Goal: Task Accomplishment & Management: Manage account settings

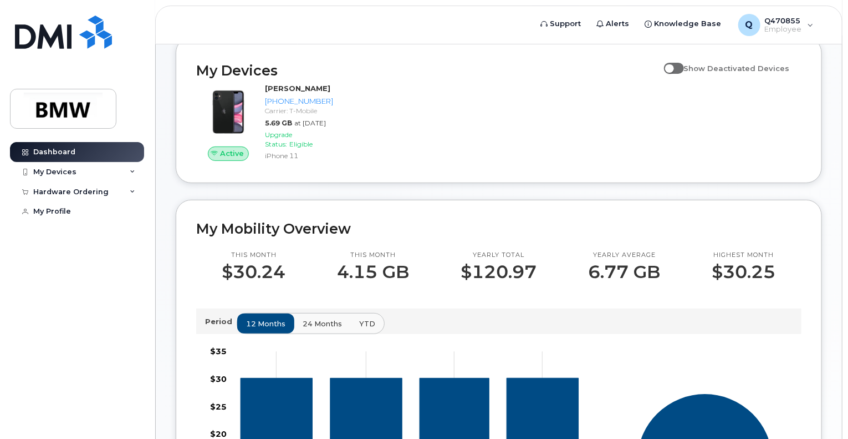
scroll to position [133, 0]
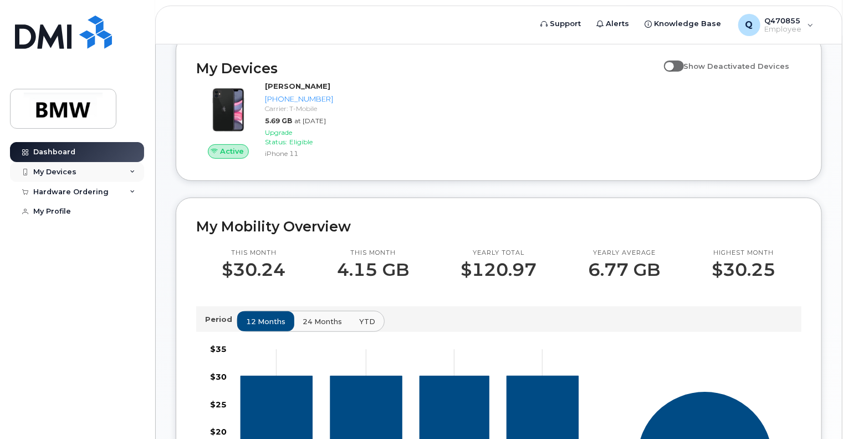
click at [99, 168] on div "My Devices" at bounding box center [77, 172] width 134 height 20
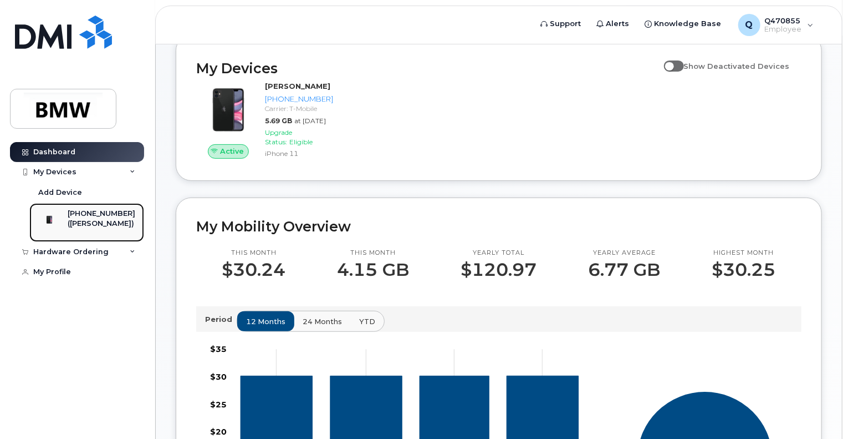
click at [94, 208] on div "[PHONE_NUMBER]" at bounding box center [102, 213] width 68 height 10
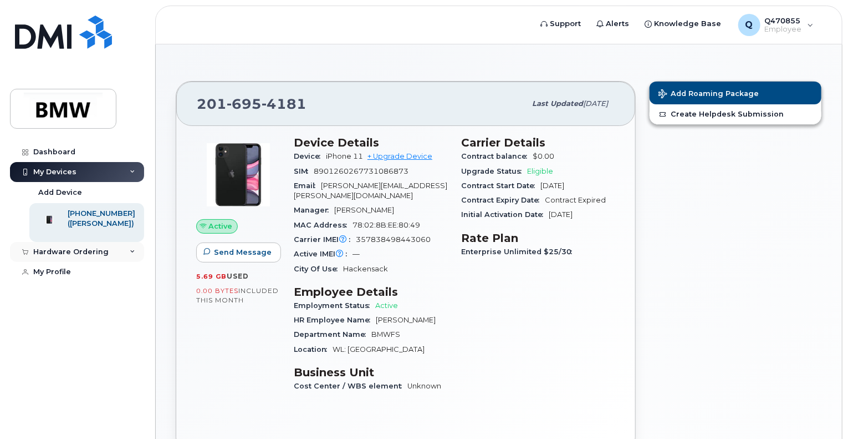
click at [133, 255] on icon at bounding box center [133, 252] width 6 height 6
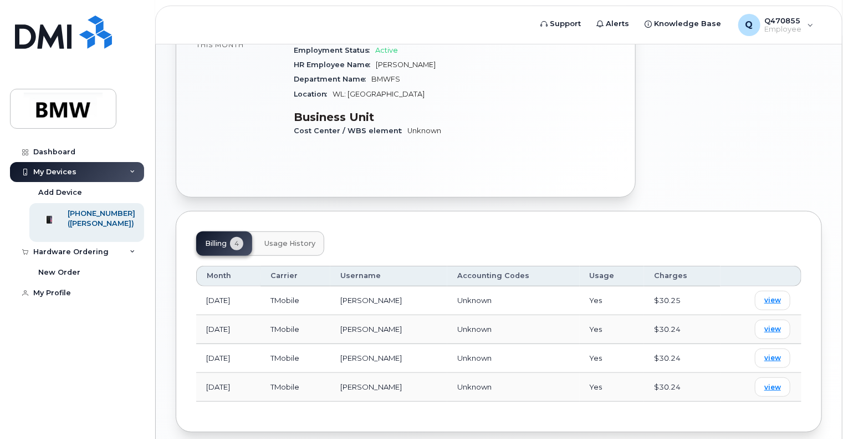
scroll to position [256, 0]
drag, startPoint x: 846, startPoint y: 228, endPoint x: 851, endPoint y: 154, distance: 73.9
click at [848, 154] on html "Support Alerts Knowledge Base Q Q470855 Employee English Français Sign out Dash…" at bounding box center [424, 115] width 848 height 742
click at [48, 190] on div "Add Device" at bounding box center [60, 192] width 44 height 10
